Goal: Information Seeking & Learning: Learn about a topic

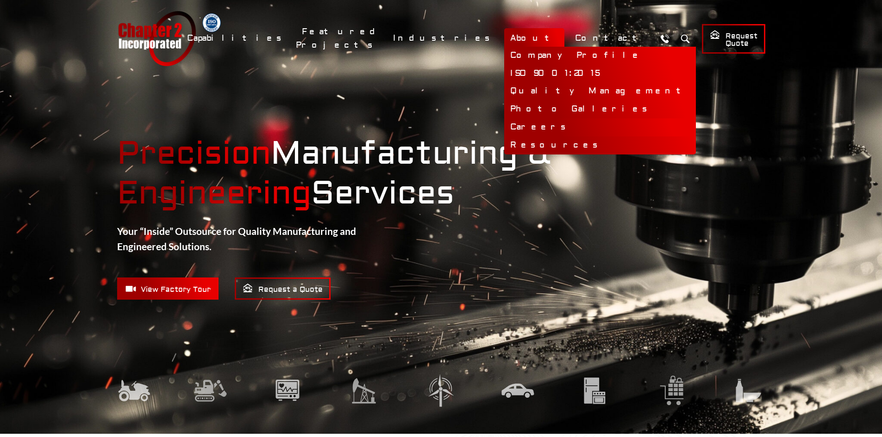
click at [566, 129] on link "Careers" at bounding box center [600, 127] width 192 height 18
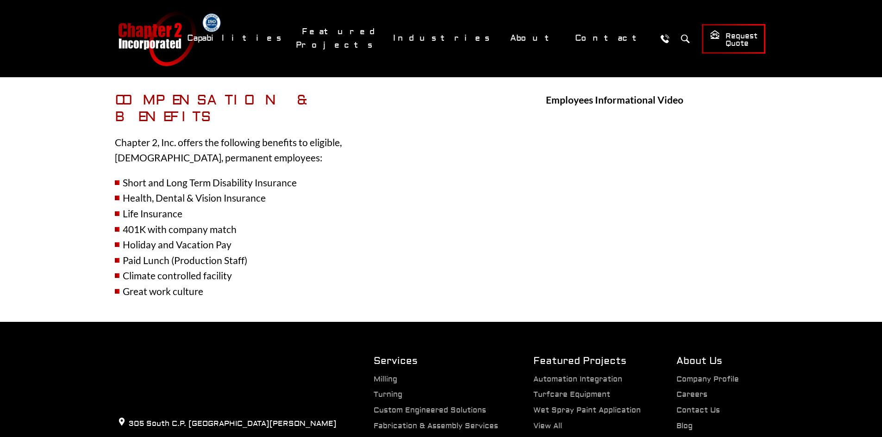
scroll to position [278, 0]
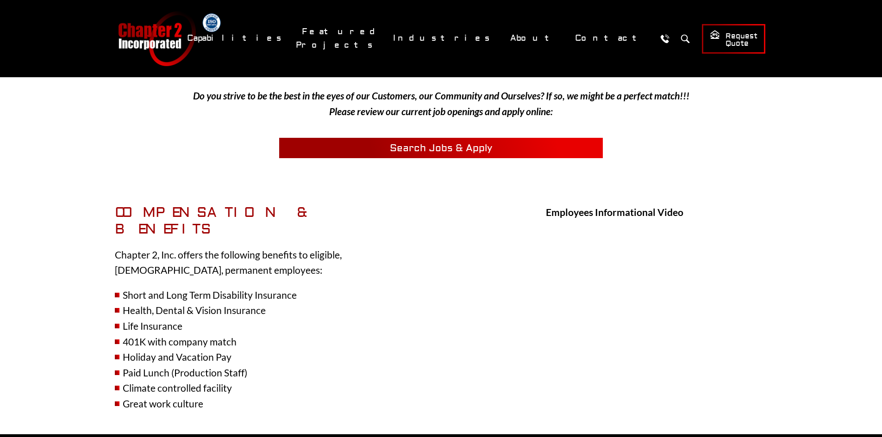
click at [398, 143] on span "Search Jobs & Apply" at bounding box center [441, 148] width 102 height 12
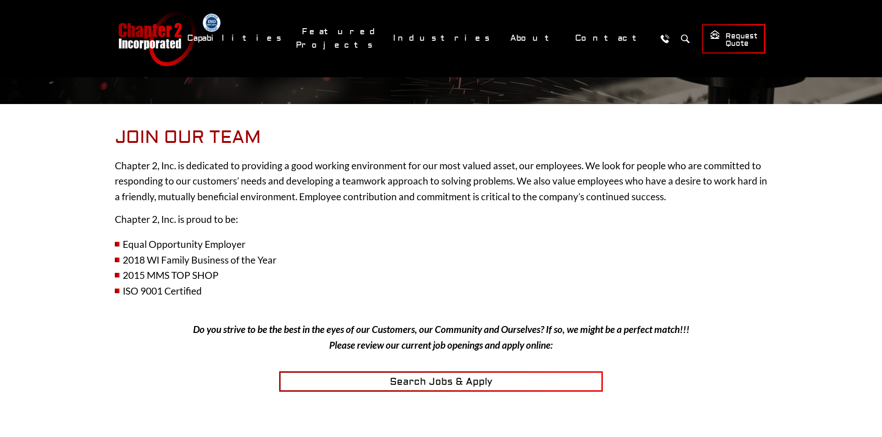
scroll to position [0, 0]
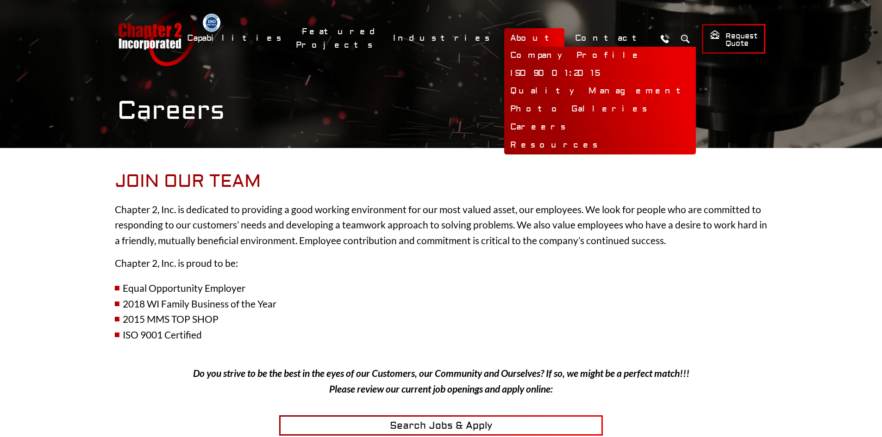
click at [556, 35] on link "About" at bounding box center [534, 38] width 60 height 20
click at [560, 33] on link "About" at bounding box center [534, 38] width 60 height 20
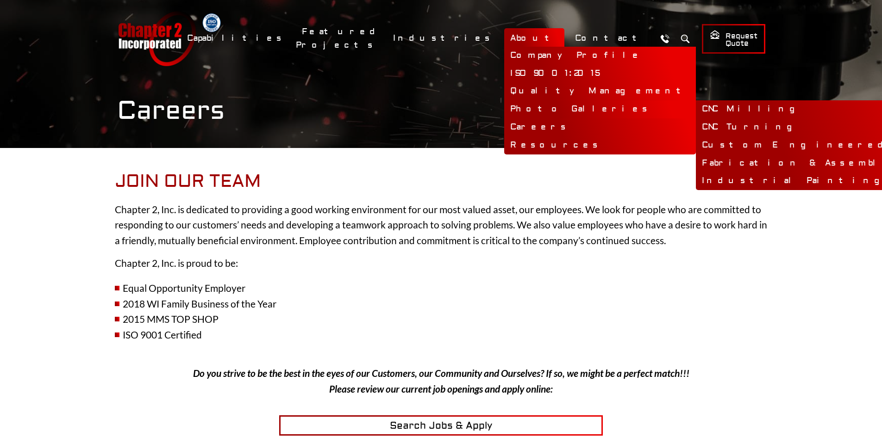
click at [594, 109] on link "Photo Galleries" at bounding box center [600, 109] width 192 height 18
click at [705, 166] on link "Fabrication & Assembly" at bounding box center [856, 164] width 320 height 18
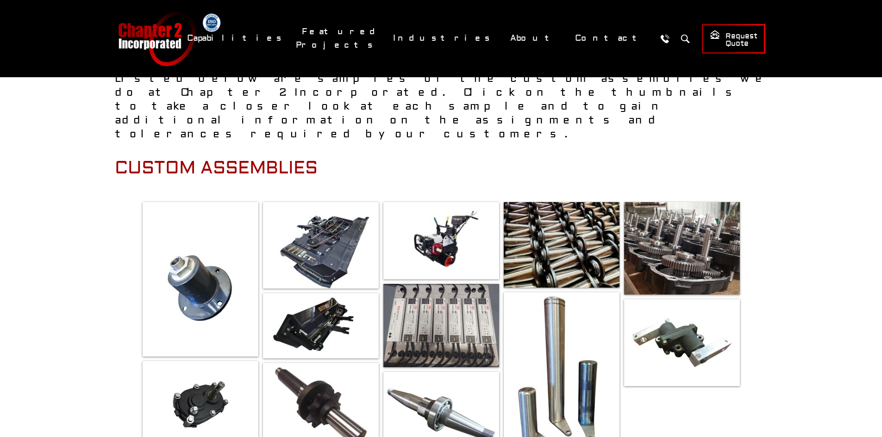
scroll to position [46, 0]
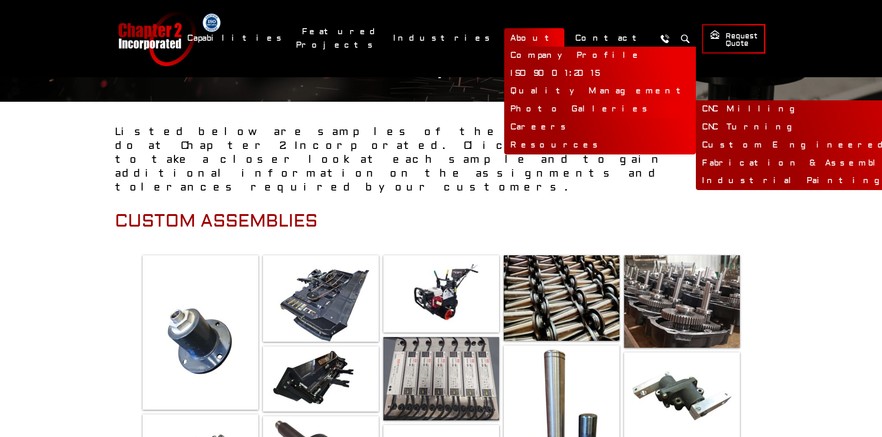
click at [696, 144] on link "Custom Engineered Solutions" at bounding box center [856, 146] width 320 height 18
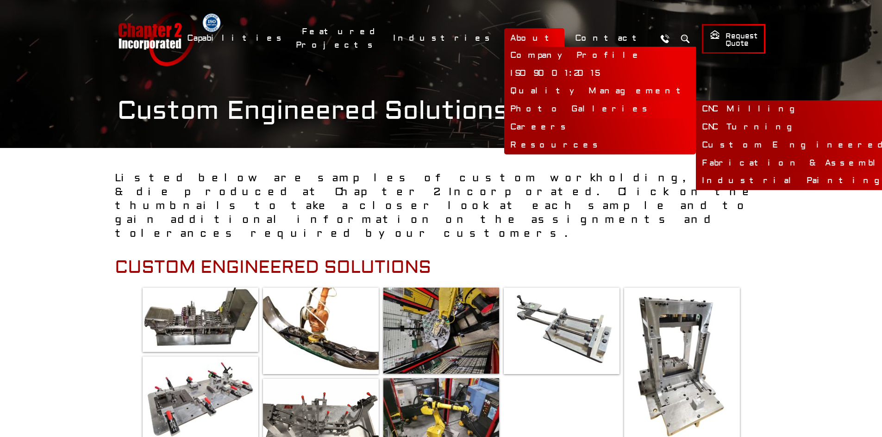
click at [696, 177] on link "Industrial Painting & Finishing" at bounding box center [856, 181] width 320 height 18
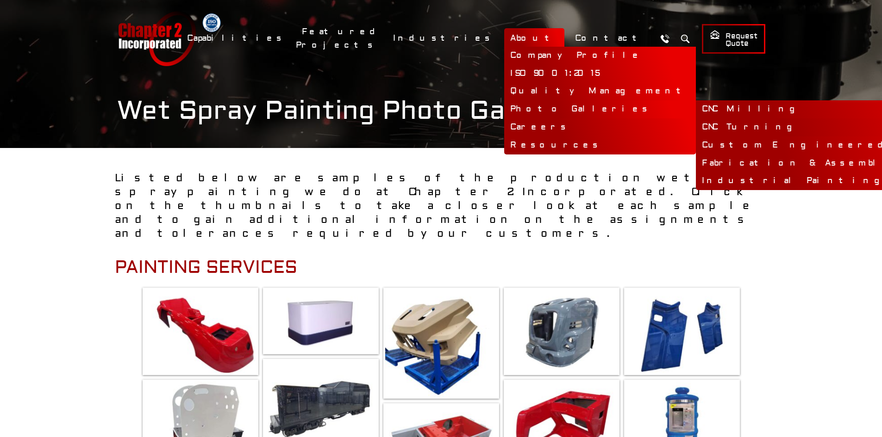
click at [696, 126] on link "CNC Turning" at bounding box center [856, 127] width 320 height 18
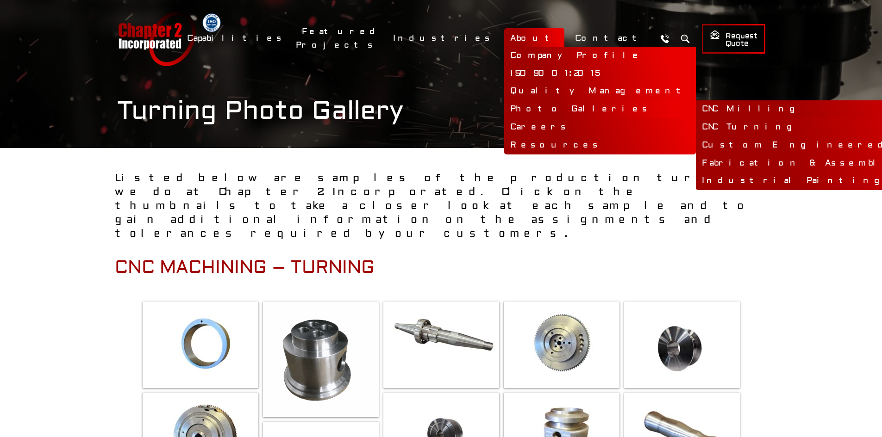
click at [696, 110] on link "CNC Milling" at bounding box center [856, 109] width 320 height 18
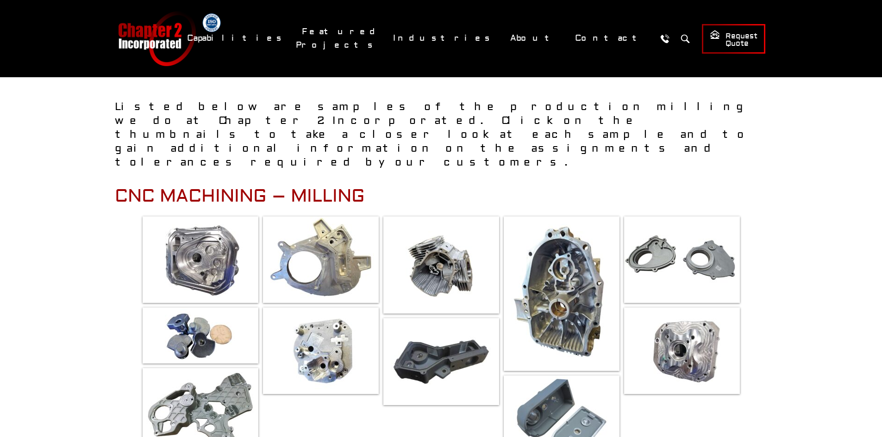
scroll to position [139, 0]
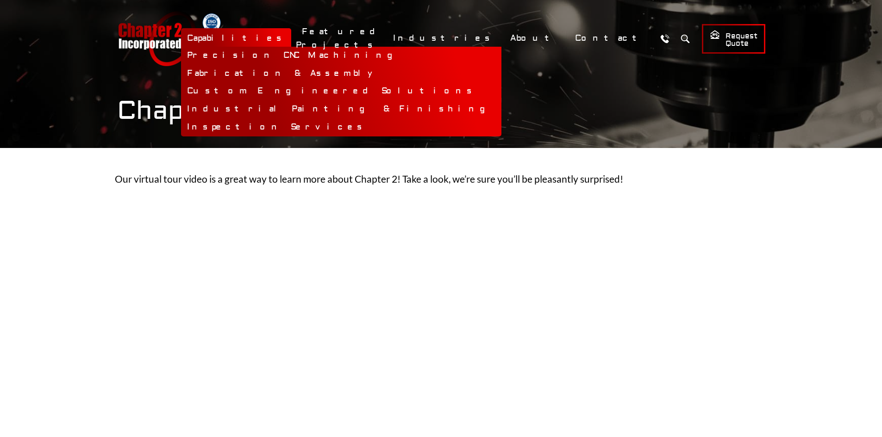
click at [291, 37] on link "Capabilities" at bounding box center [236, 38] width 110 height 20
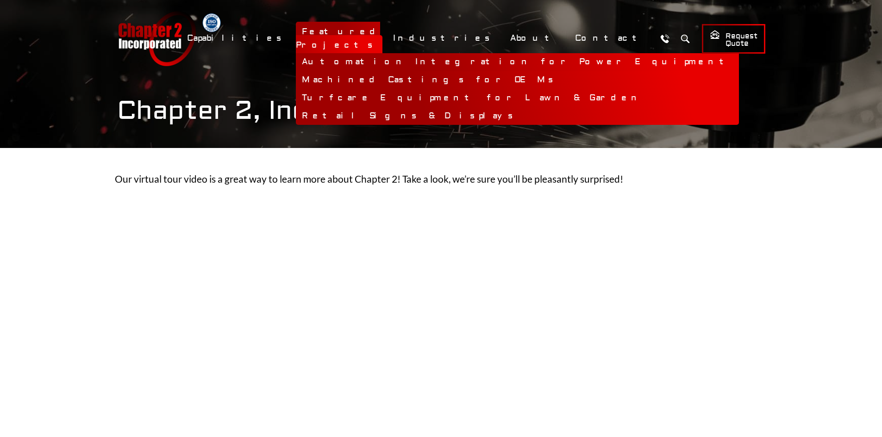
click at [450, 58] on link "Automation Integration for Power Equipment" at bounding box center [517, 62] width 443 height 18
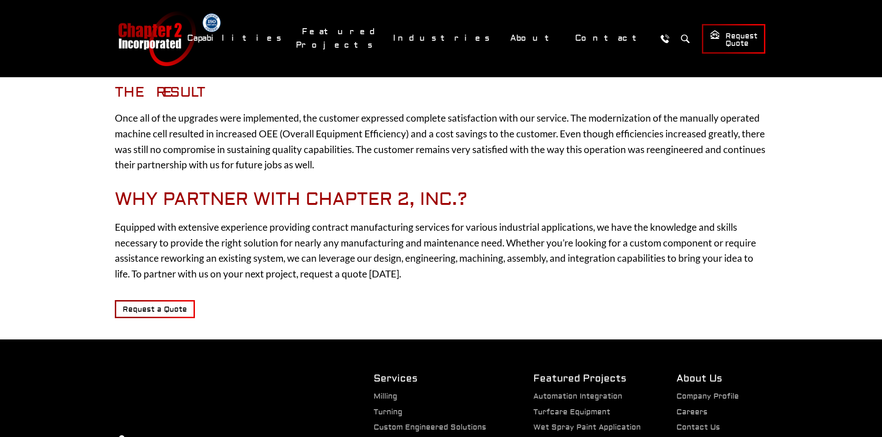
scroll to position [935, 0]
